Goal: Information Seeking & Learning: Learn about a topic

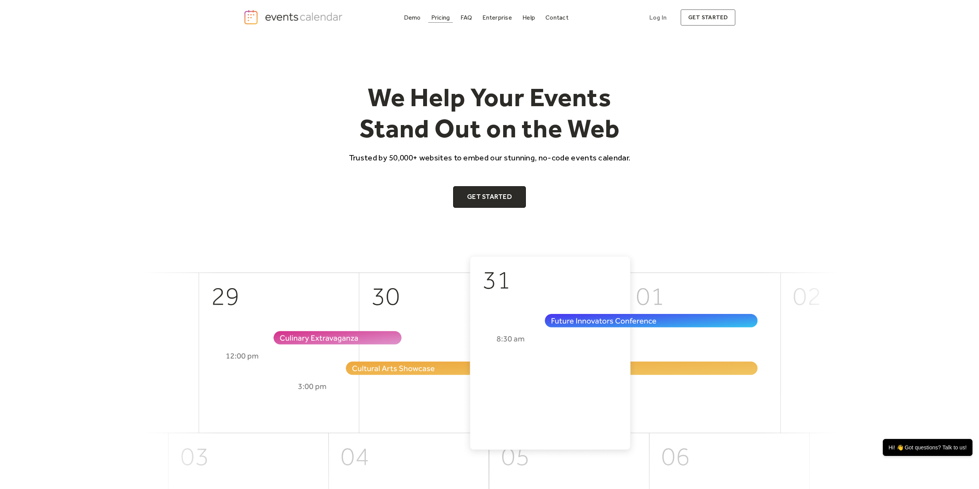
click at [446, 20] on div "Pricing" at bounding box center [440, 17] width 19 height 4
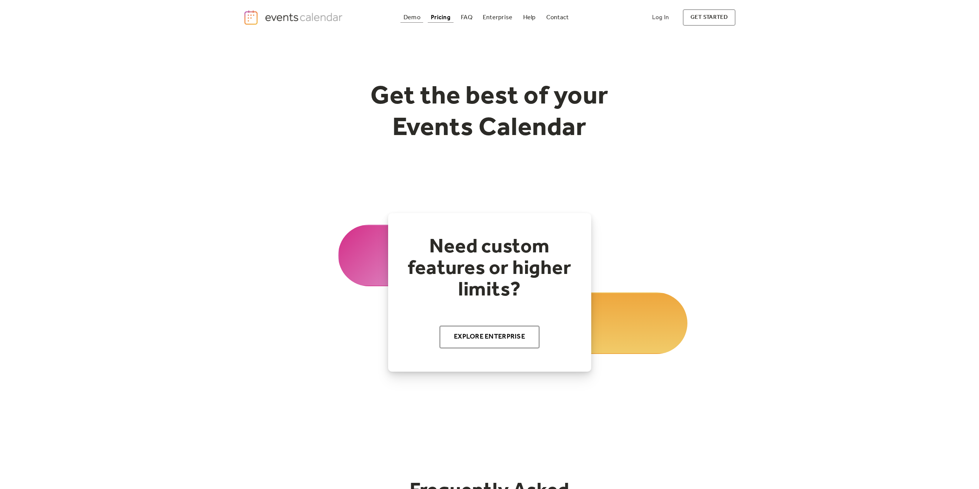
click at [413, 17] on div "Demo" at bounding box center [411, 17] width 17 height 4
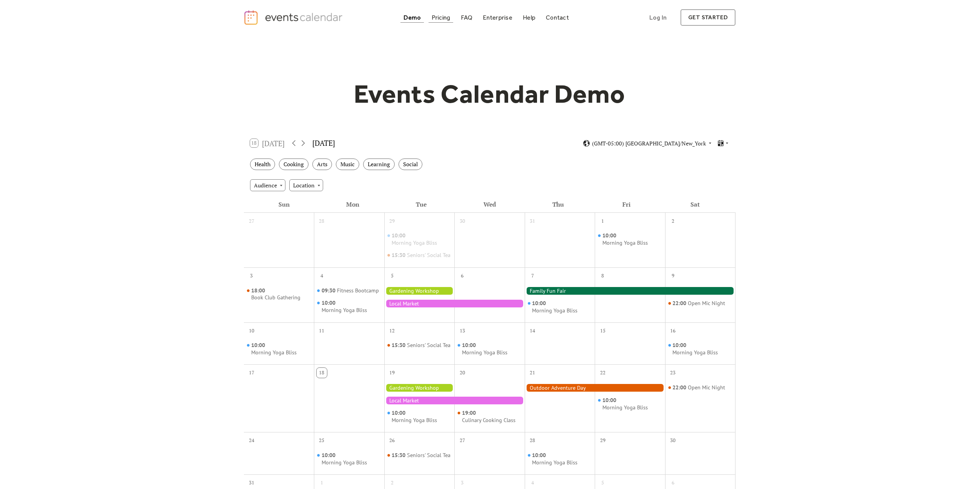
click at [439, 18] on div "Pricing" at bounding box center [440, 17] width 19 height 4
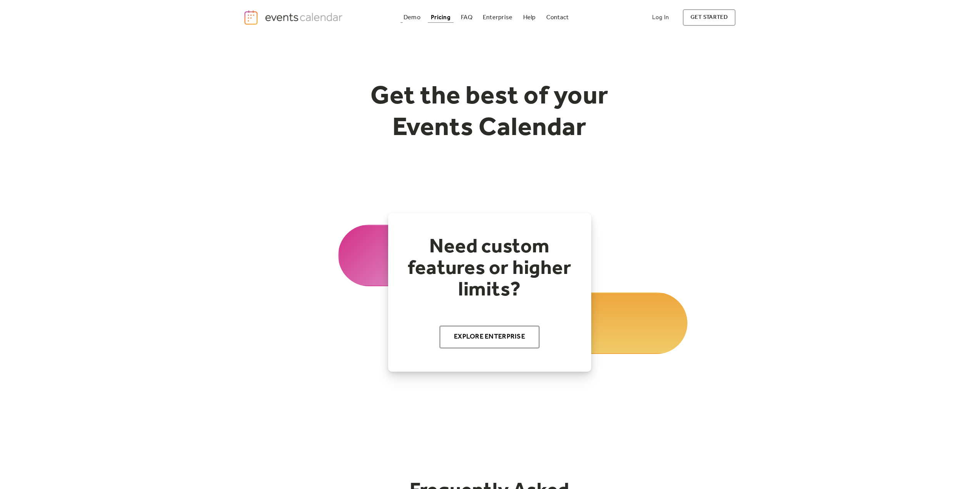
click at [400, 20] on div "Demo Pricing FAQ Enterprise Help Contact Log In Get Started Log In get started" at bounding box center [489, 17] width 492 height 17
click at [407, 18] on div "Demo" at bounding box center [411, 17] width 17 height 4
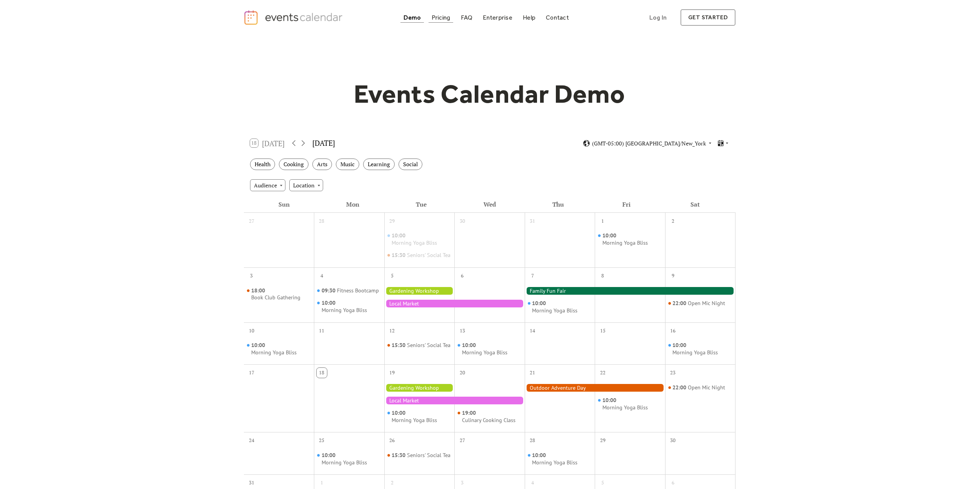
click at [448, 18] on div "Pricing" at bounding box center [440, 17] width 19 height 4
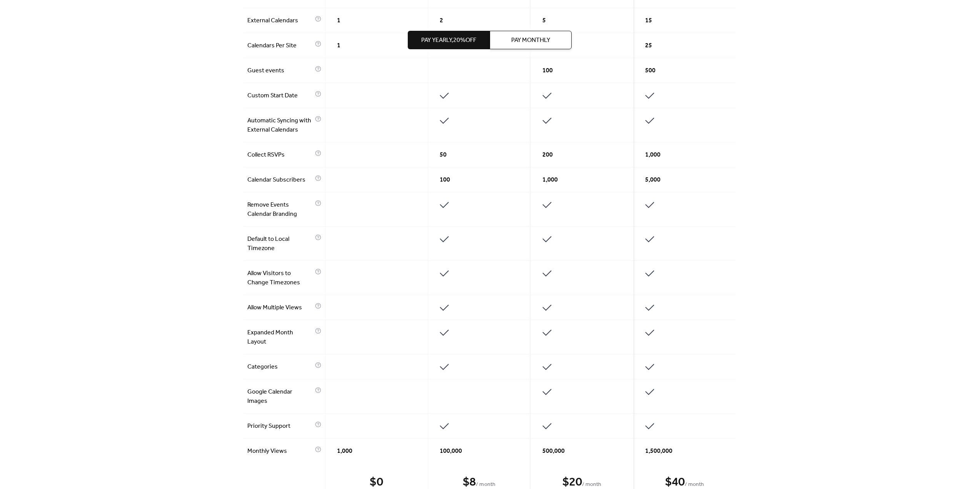
scroll to position [1014, 0]
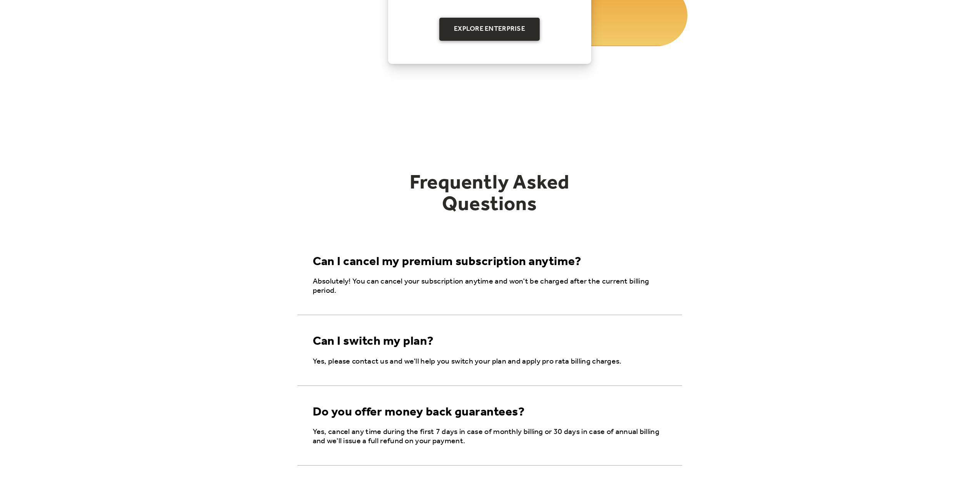
click at [515, 24] on link "Explore Enterprise" at bounding box center [489, 29] width 100 height 23
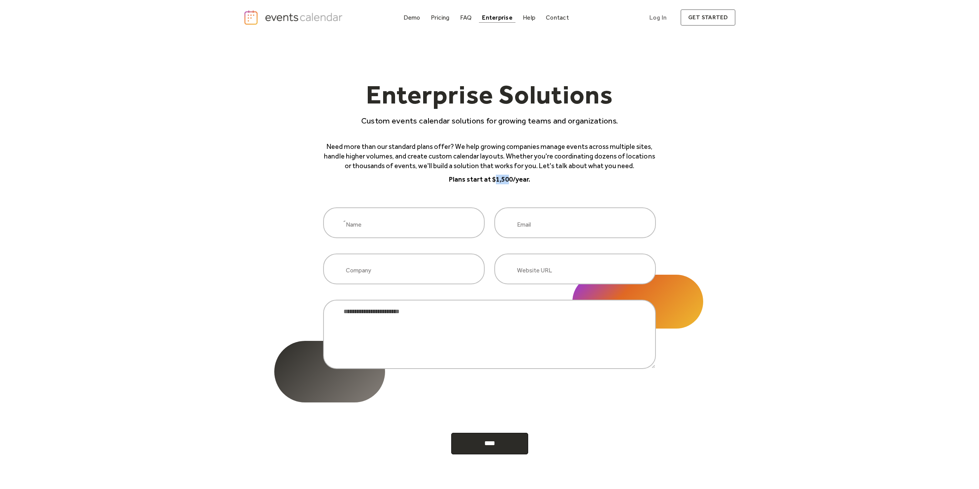
drag, startPoint x: 493, startPoint y: 179, endPoint x: 509, endPoint y: 179, distance: 16.1
click at [509, 179] on p "Plans start at $1,500/year." at bounding box center [489, 180] width 333 height 10
click at [493, 179] on p "Plans start at $1,500/year." at bounding box center [489, 180] width 333 height 10
drag, startPoint x: 493, startPoint y: 178, endPoint x: 509, endPoint y: 178, distance: 16.1
click at [509, 178] on p "Plans start at $1,500/year." at bounding box center [489, 180] width 333 height 10
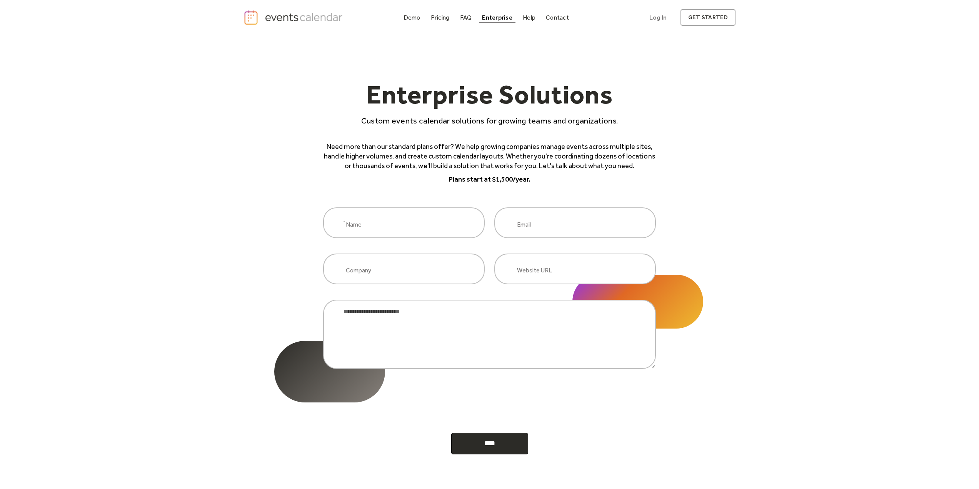
click at [773, 57] on div "Enterprise Solutions Custom events calendar solutions for growing teams and org…" at bounding box center [489, 256] width 979 height 442
click at [530, 17] on div "Help" at bounding box center [529, 17] width 13 height 4
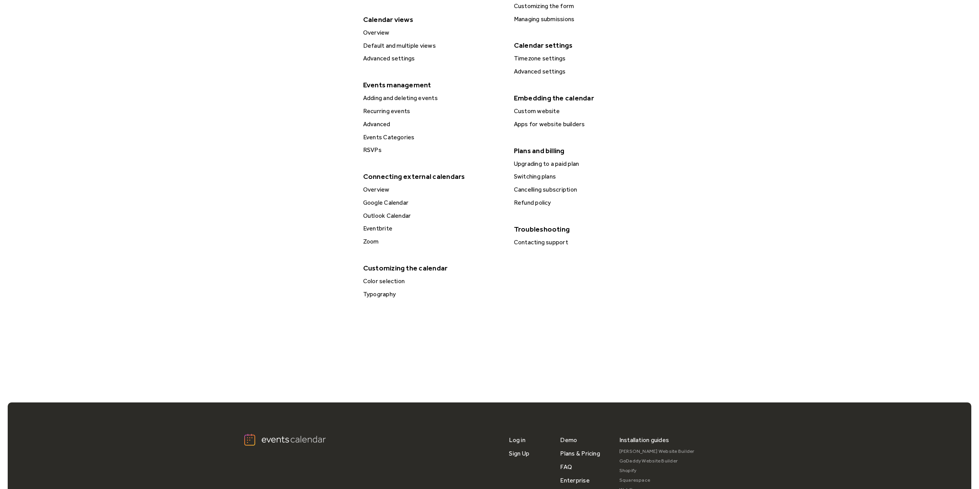
scroll to position [92, 0]
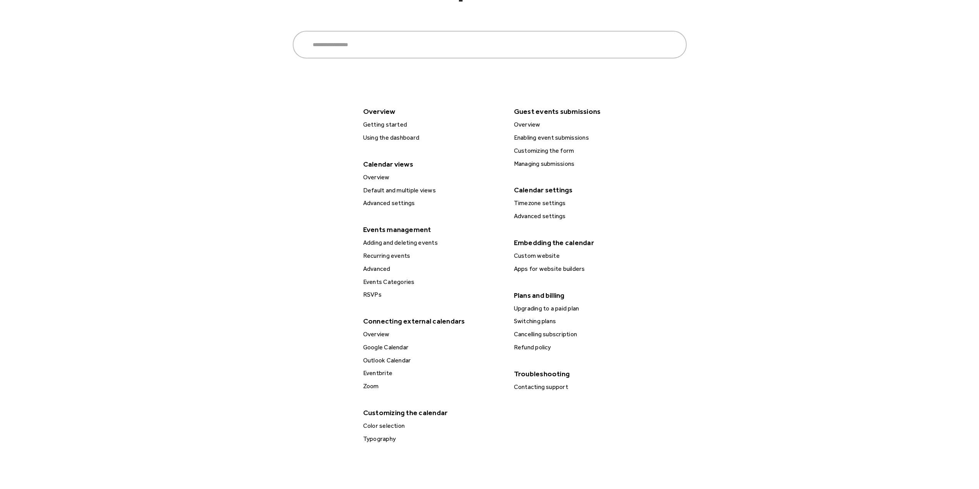
click at [392, 125] on div "Getting started" at bounding box center [433, 125] width 144 height 10
